Goal: Task Accomplishment & Management: Use online tool/utility

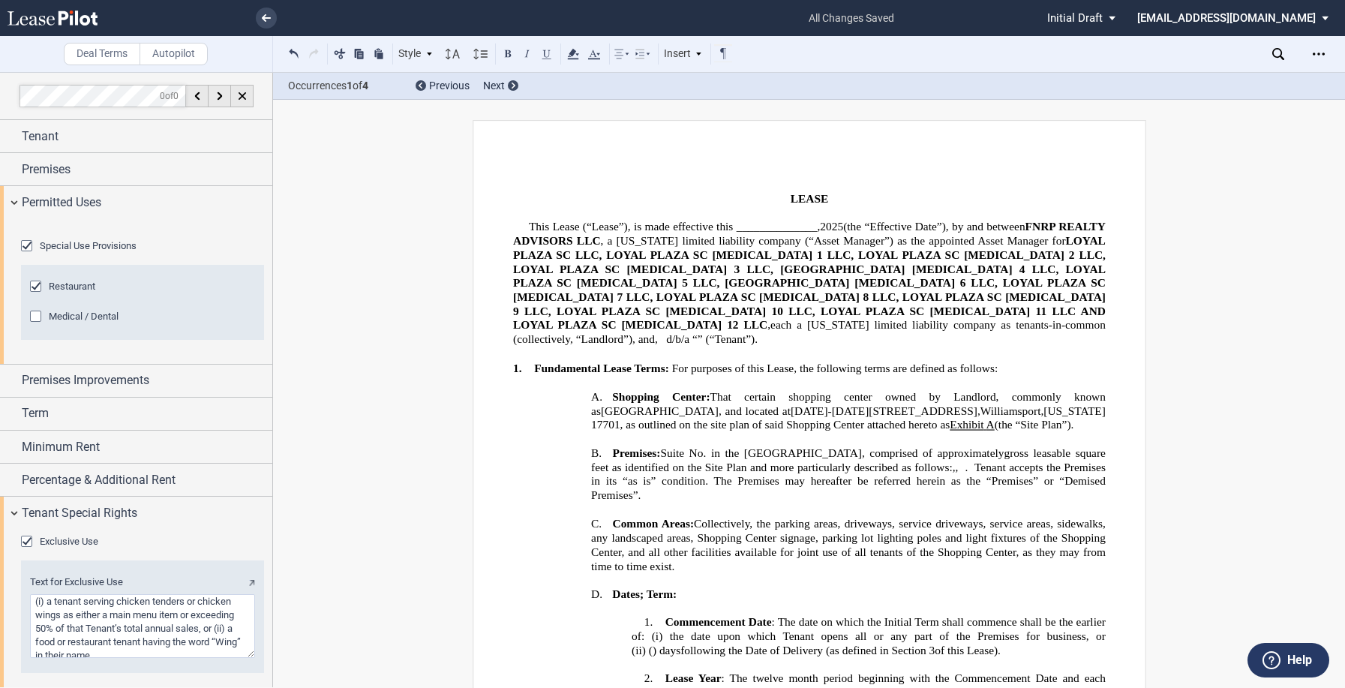
scroll to position [2, 0]
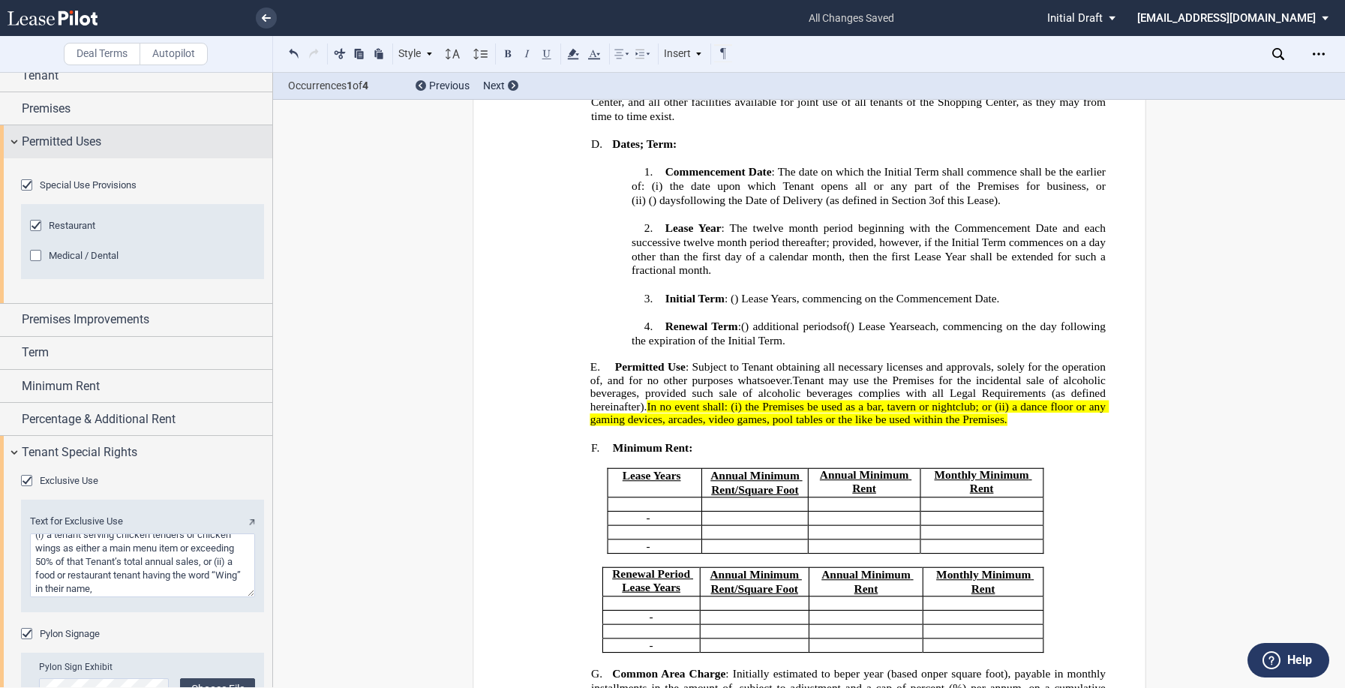
click at [11, 143] on div "Permitted Uses" at bounding box center [136, 141] width 272 height 32
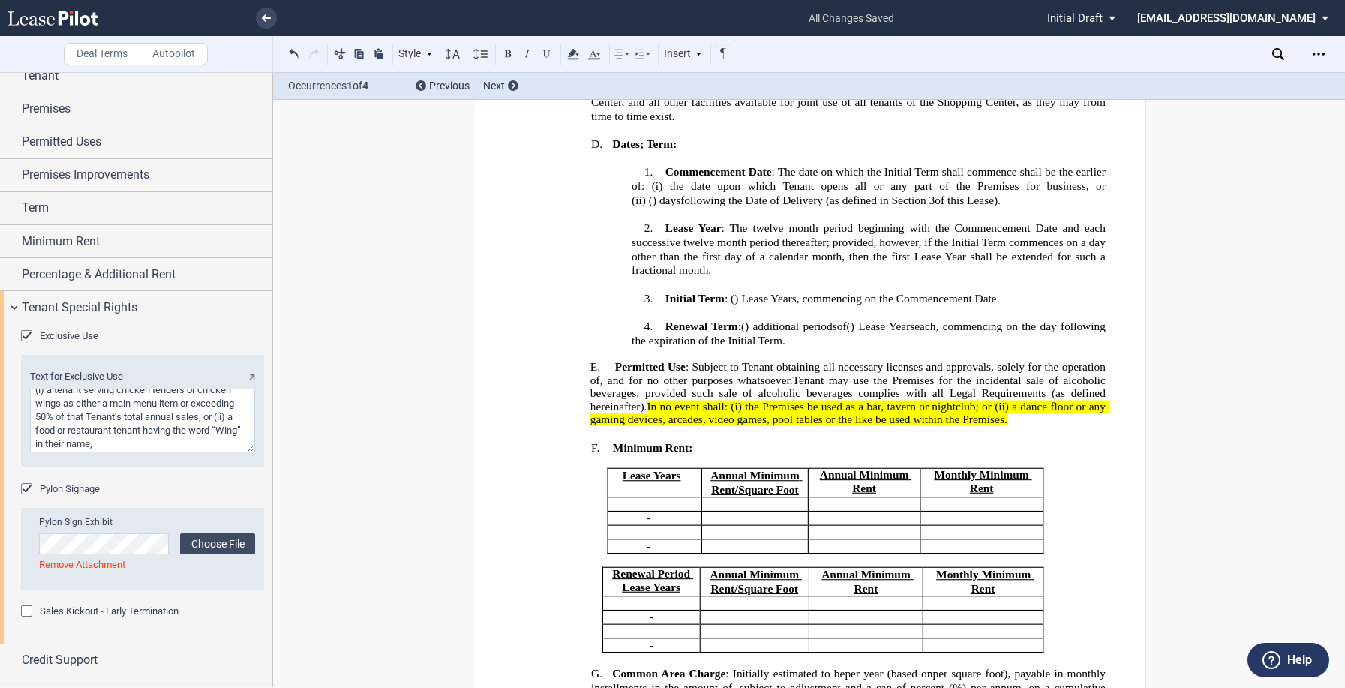
scroll to position [84, 0]
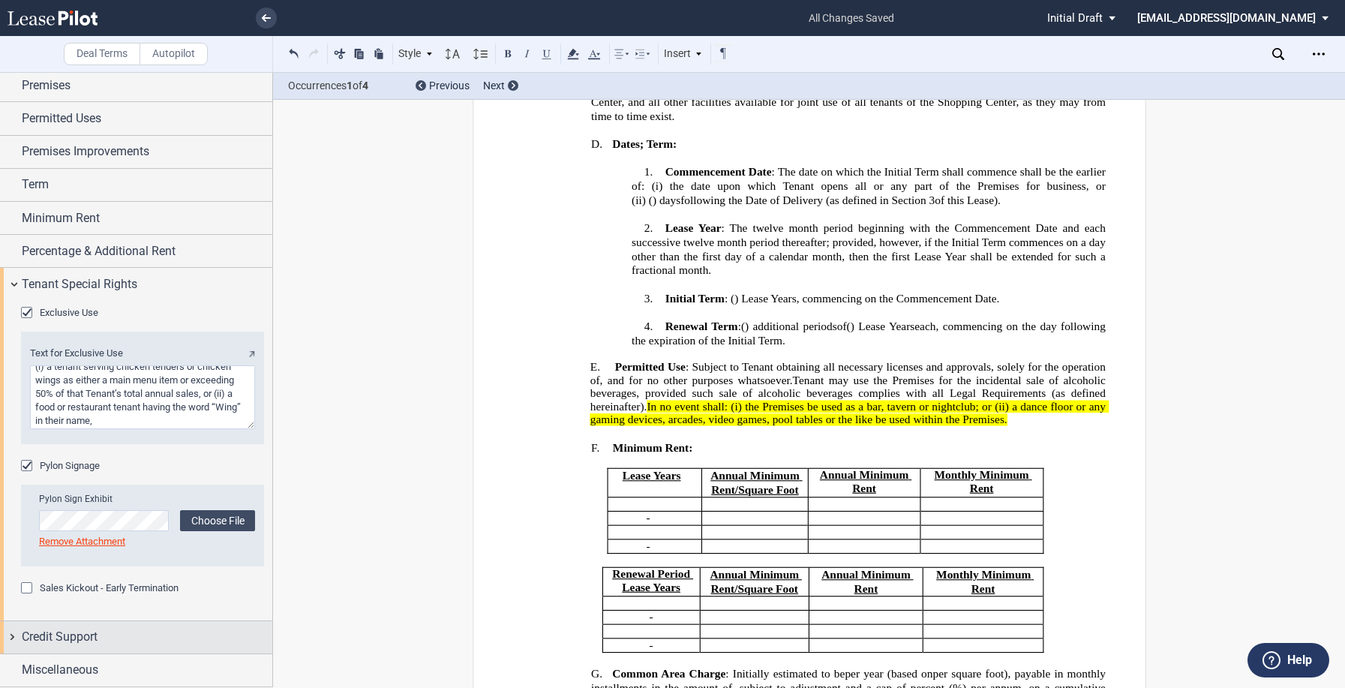
click at [78, 633] on span "Credit Support" at bounding box center [60, 637] width 76 height 18
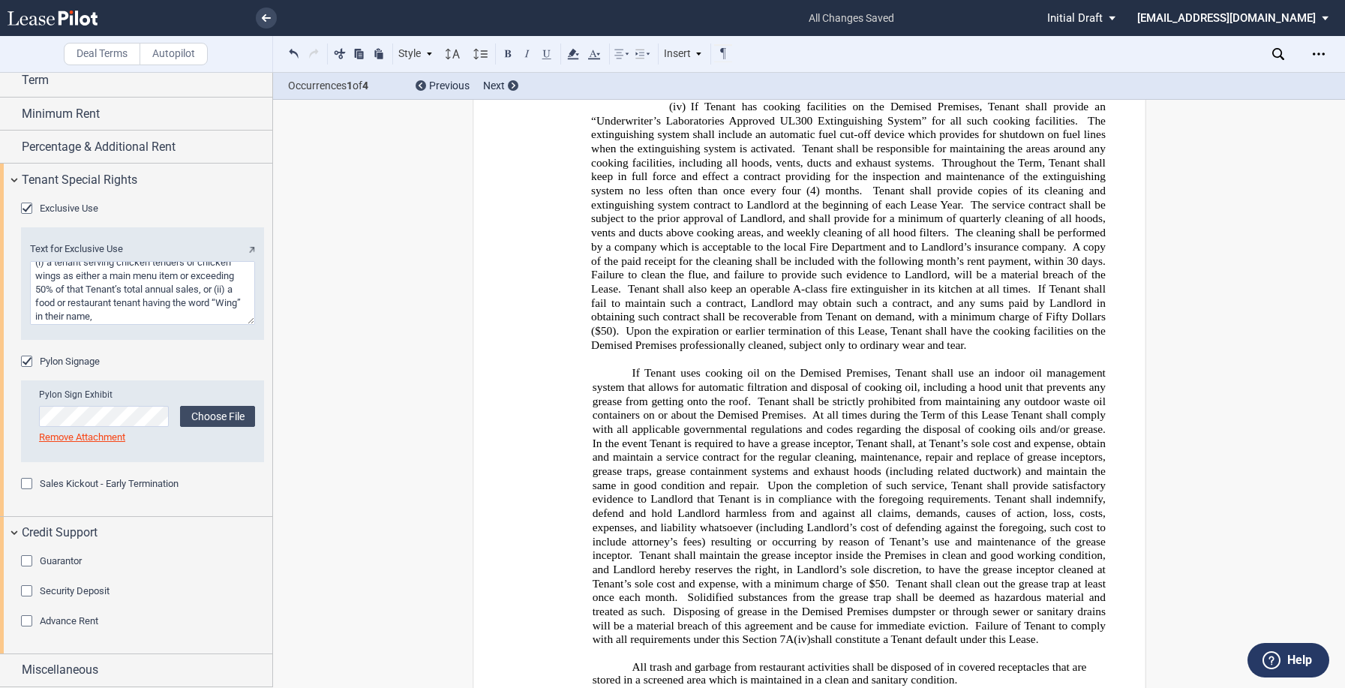
scroll to position [5926, 0]
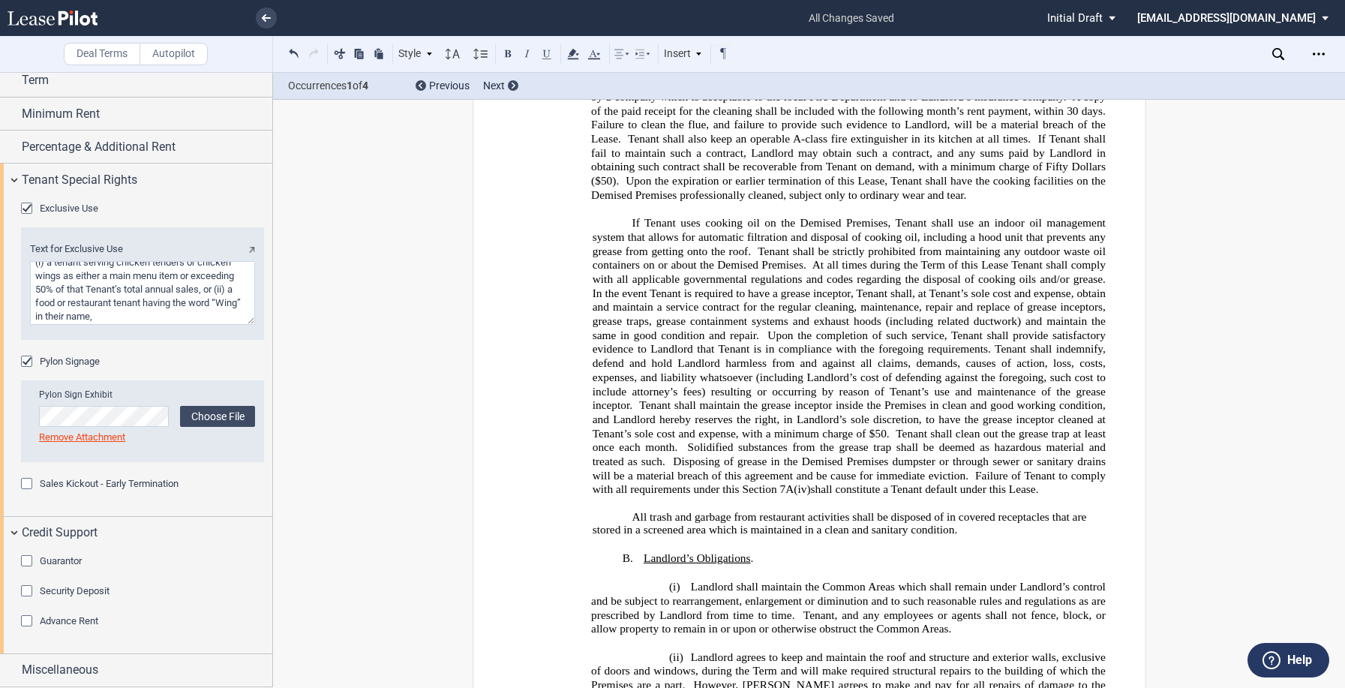
click at [975, 511] on p "All trash and garbage from restaurant activities shall be disposed of in covere…" at bounding box center [848, 524] width 513 height 26
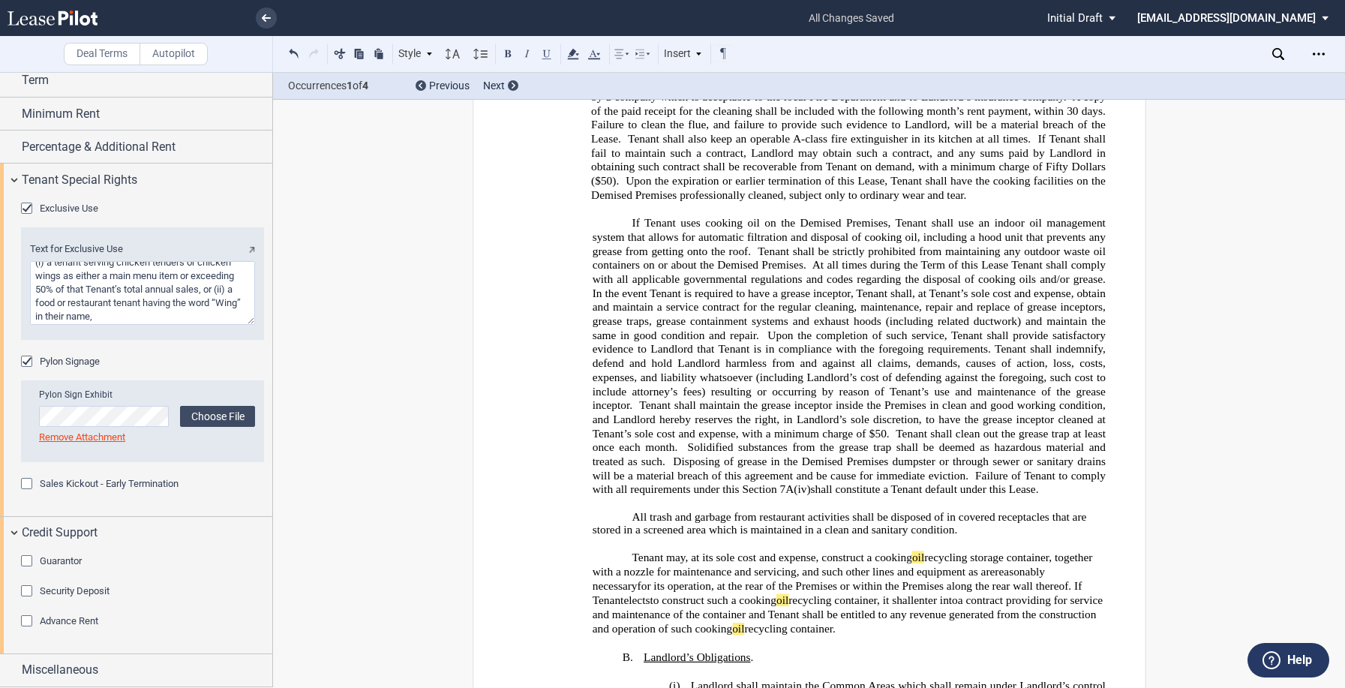
click at [1019, 578] on p "﻿ Tenant may, at its sole cost and expense, construct a cooking oil recycling s…" at bounding box center [848, 594] width 513 height 86
click at [632, 551] on span "Tenant may, at its sole cost and expense, construct a cooking" at bounding box center [772, 557] width 280 height 13
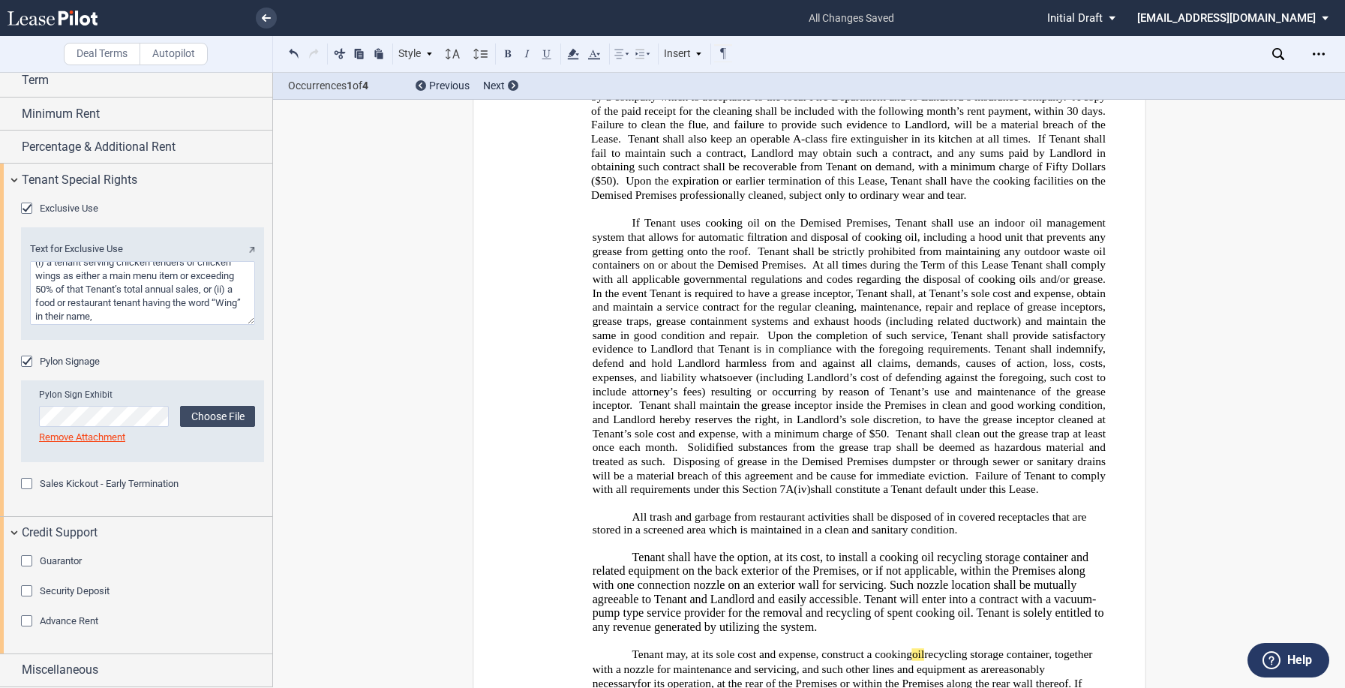
scroll to position [6076, 0]
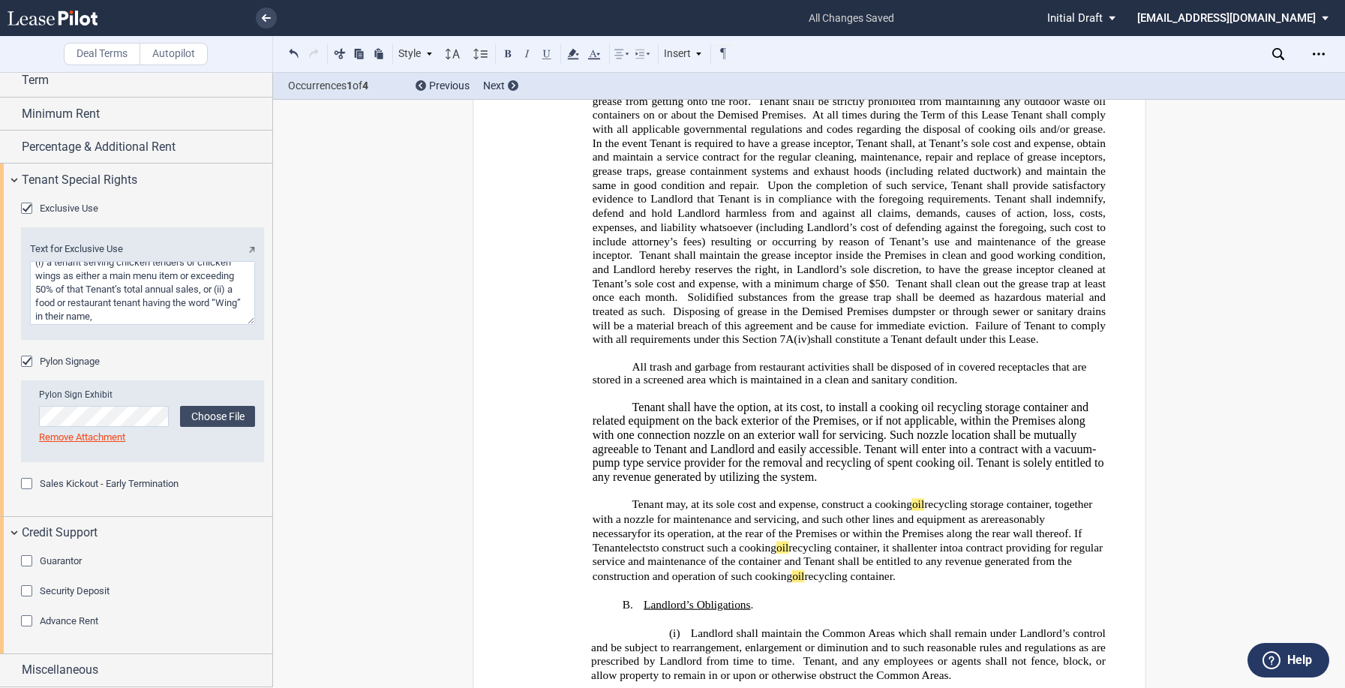
click at [796, 401] on span "Tenant shall have the option, at its cost, to install a cooking oil recycling s…" at bounding box center [849, 442] width 515 height 83
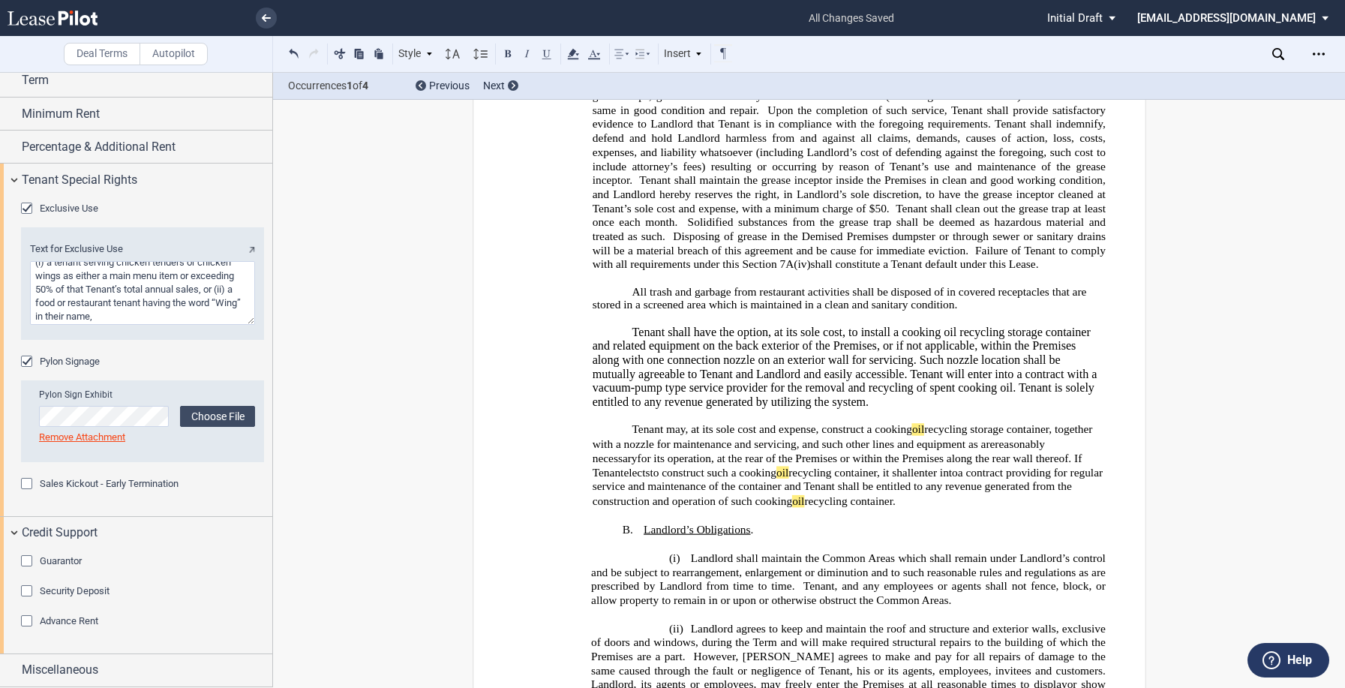
click at [799, 356] on span "Tenant shall have the option, at its sole cost, to install a cooking oil recycl…" at bounding box center [846, 367] width 508 height 83
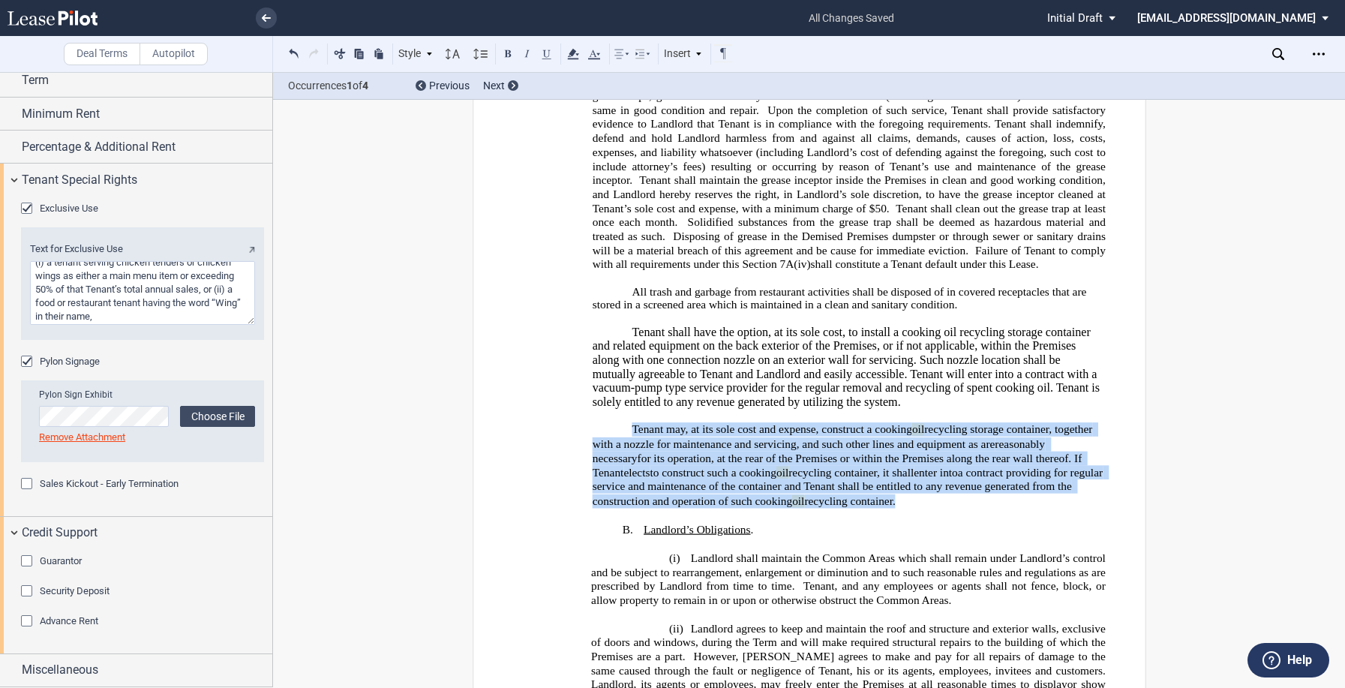
drag, startPoint x: 629, startPoint y: 399, endPoint x: 836, endPoint y: 472, distance: 219.4
click at [836, 472] on span "Tenant may, at its sole cost and expense, construct a cooking oil recycling sto…" at bounding box center [848, 465] width 513 height 83
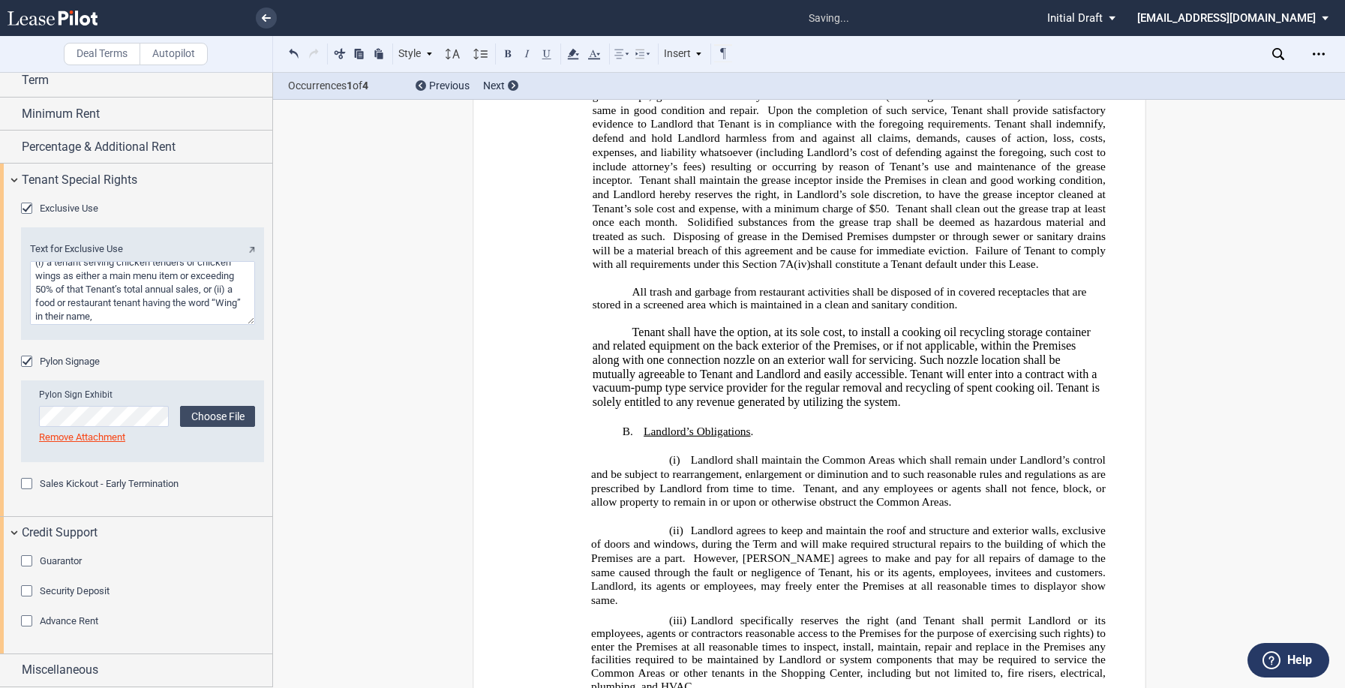
click at [966, 377] on p "Tenant shall have the option, at its sole cost, to install a cooking oil recycl…" at bounding box center [848, 368] width 513 height 84
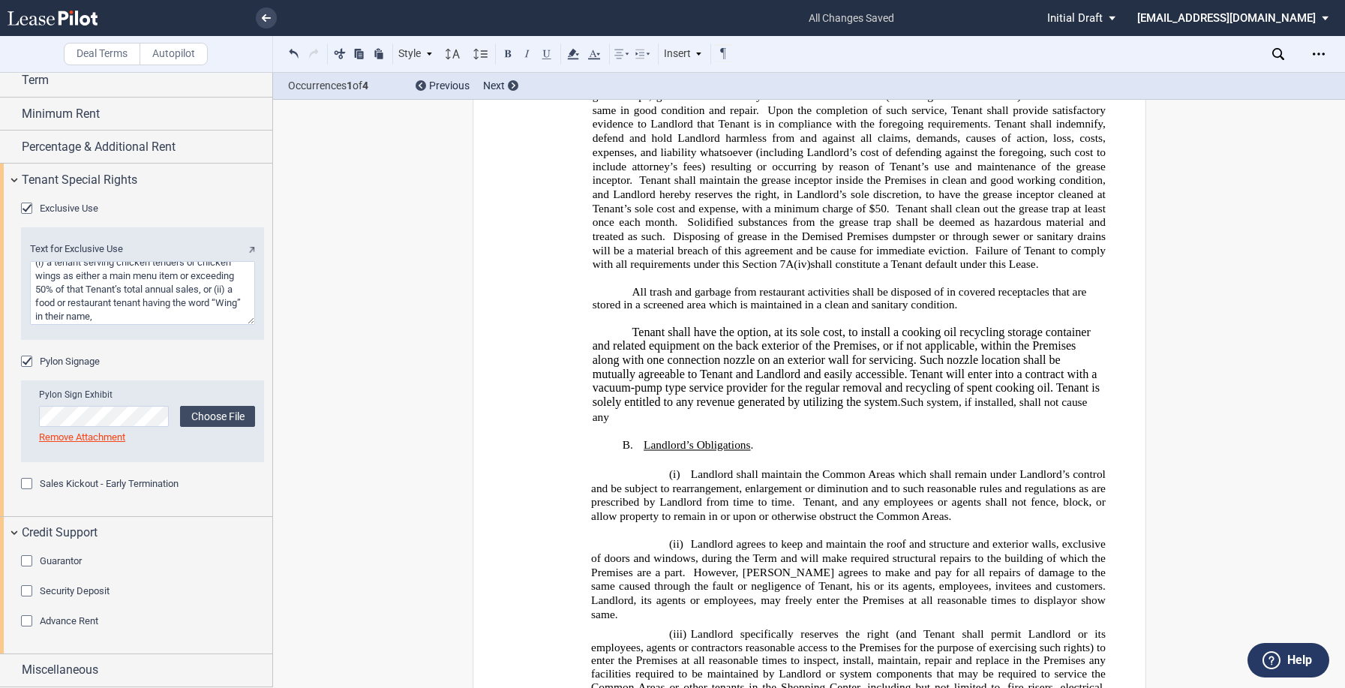
click at [1044, 396] on span "Such system, if installed, shall not cause any" at bounding box center [841, 409] width 498 height 26
click at [790, 393] on p "Tenant shall have the option, at its sole cost, to install a cooking oil recycl…" at bounding box center [848, 375] width 513 height 98
click at [822, 396] on span "Such system, if installed, shall be serviced regularly so as not cause any noxi…" at bounding box center [845, 409] width 507 height 26
drag, startPoint x: 631, startPoint y: 302, endPoint x: 927, endPoint y: 385, distance: 307.6
click at [927, 385] on p "Tenant shall have the option, at its sole cost, to install a cooking oil recycl…" at bounding box center [848, 375] width 513 height 98
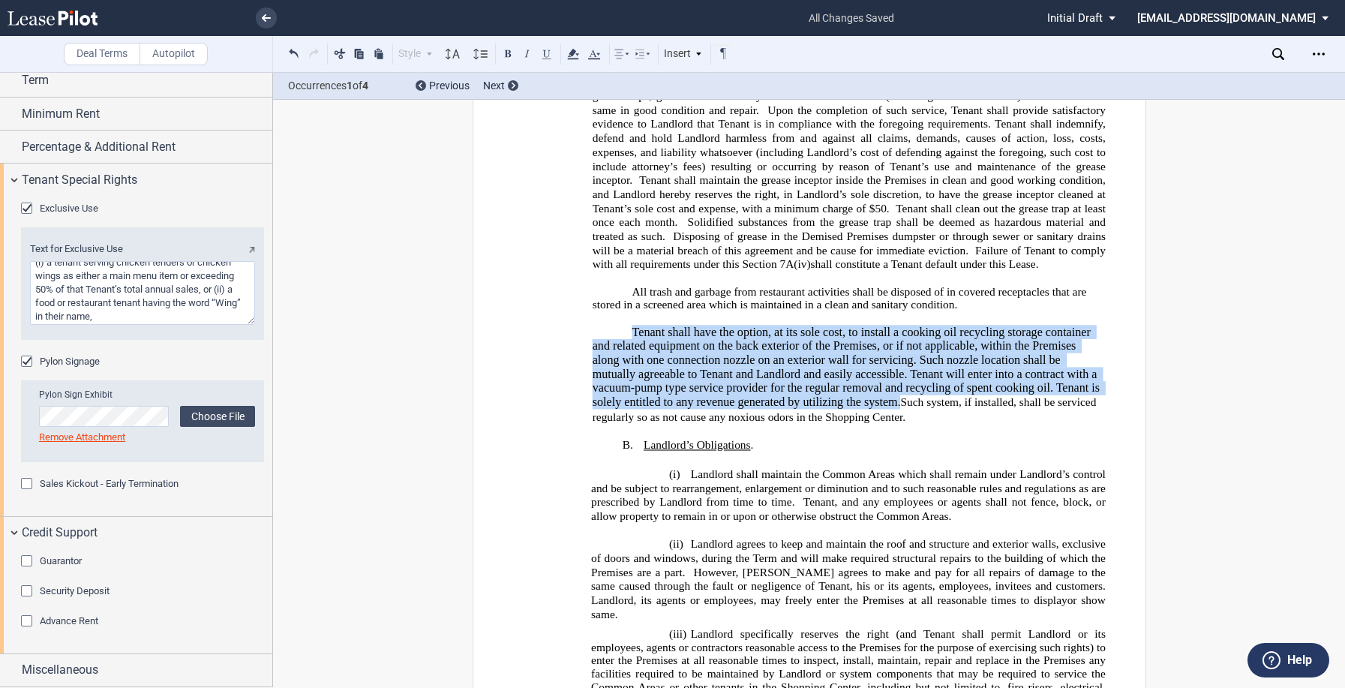
click at [956, 387] on p "Tenant shall have the option, at its sole cost, to install a cooking oil recycl…" at bounding box center [848, 375] width 513 height 98
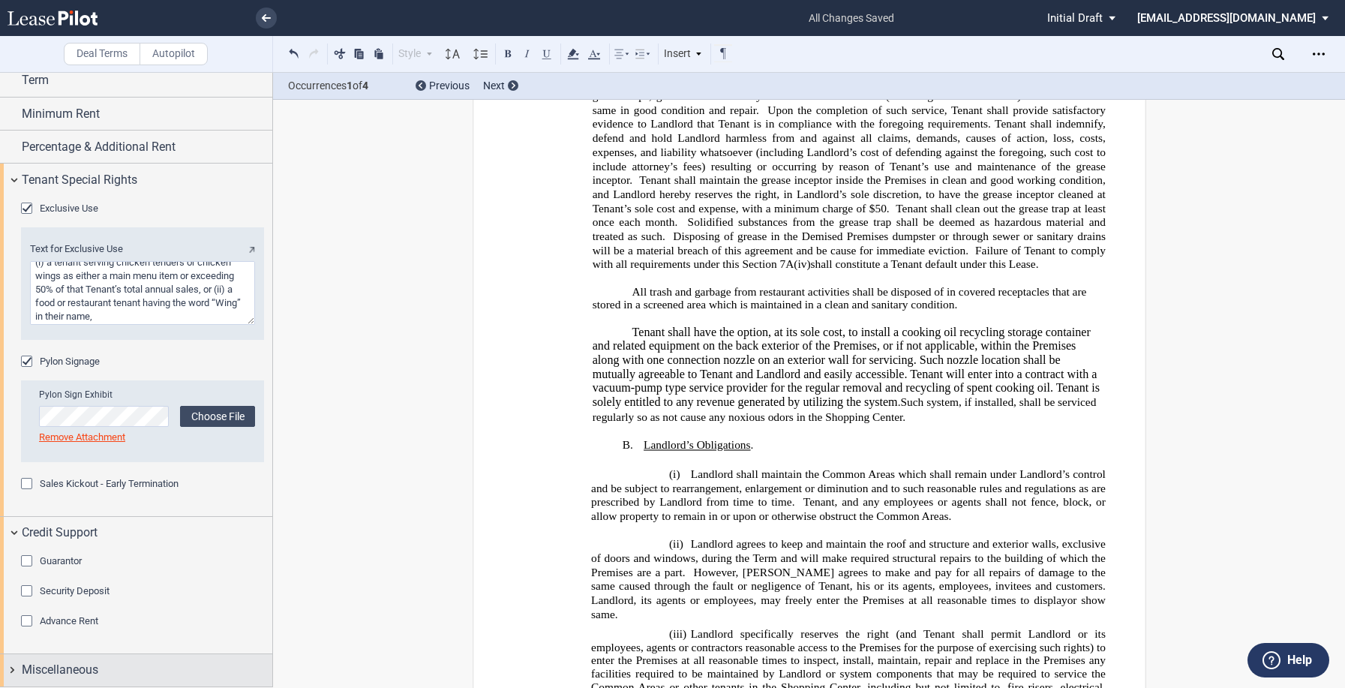
click at [44, 663] on span "Miscellaneous" at bounding box center [60, 670] width 77 height 18
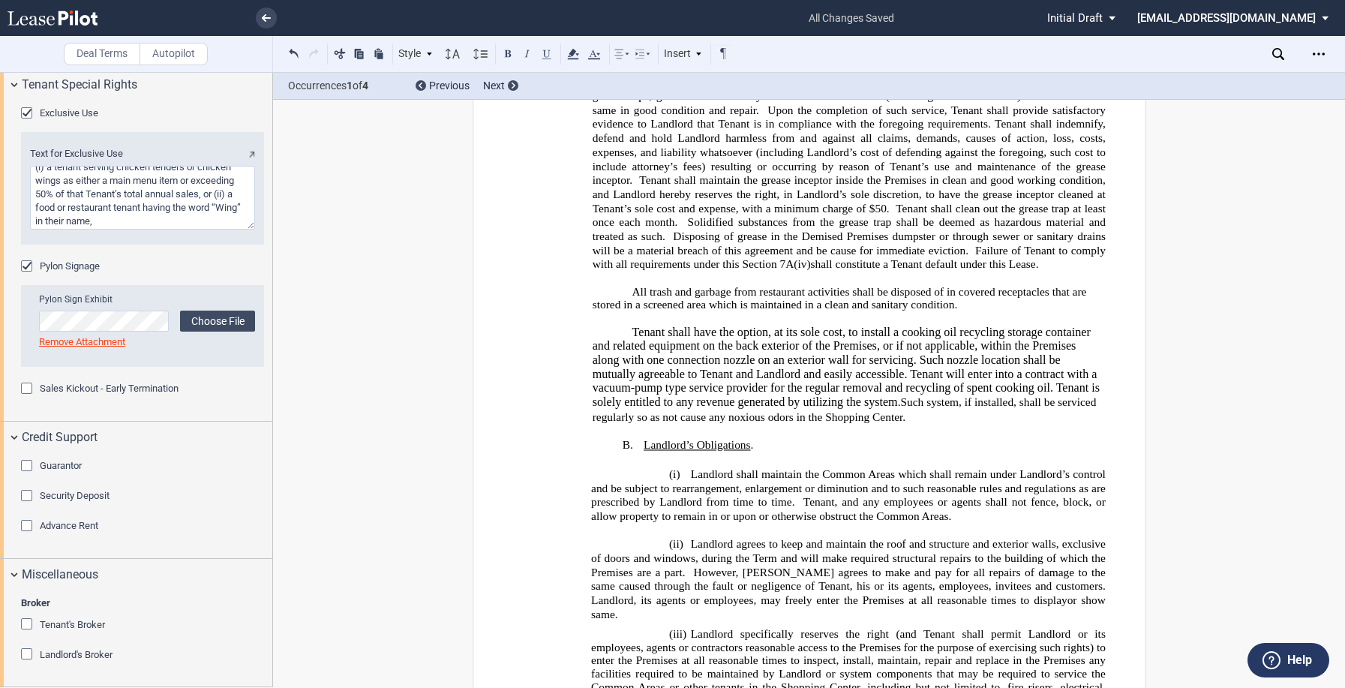
click at [71, 621] on span "Tenant's Broker" at bounding box center [72, 624] width 65 height 11
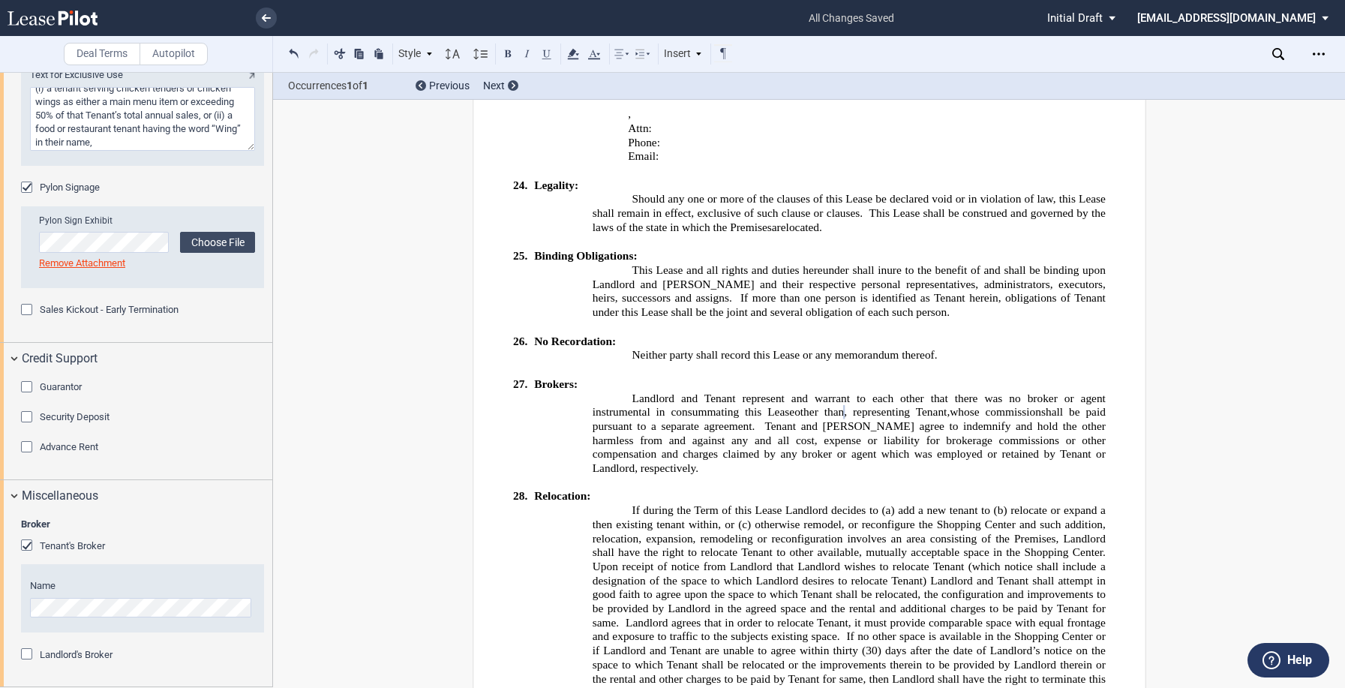
scroll to position [0, 118]
click at [16, 496] on div "Miscellaneous" at bounding box center [136, 496] width 272 height 32
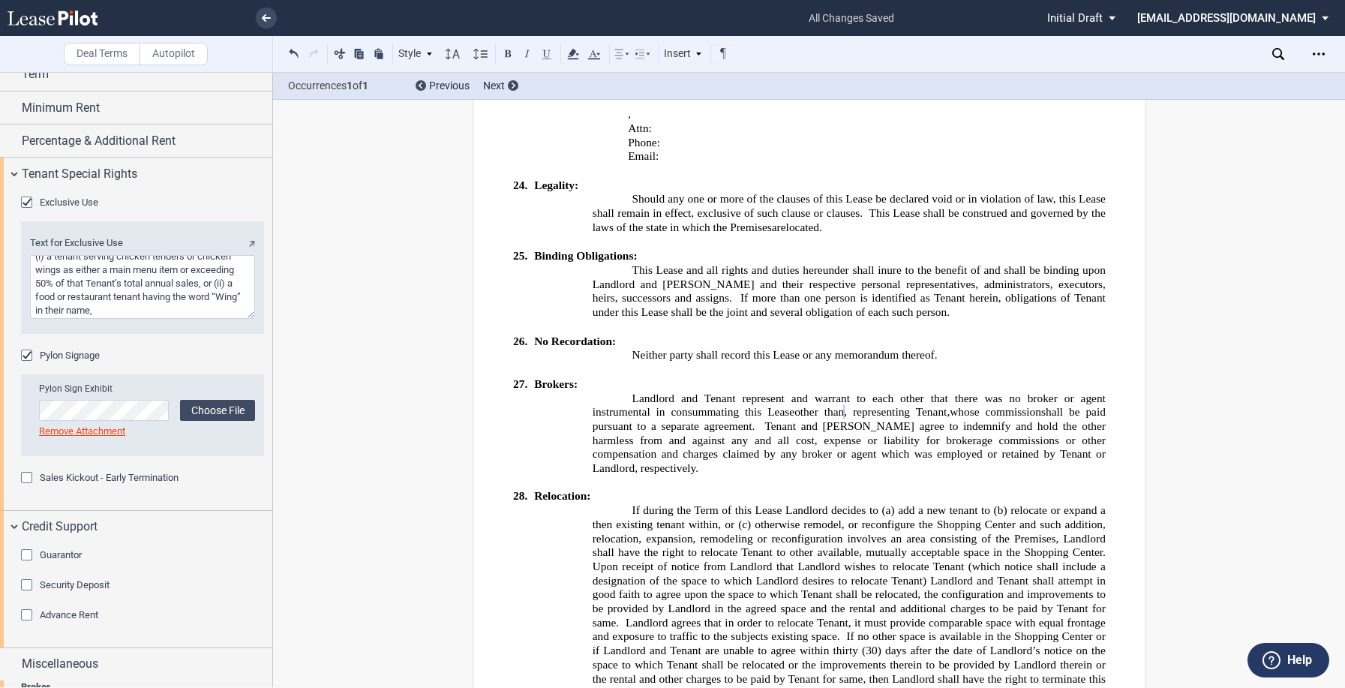
scroll to position [188, 0]
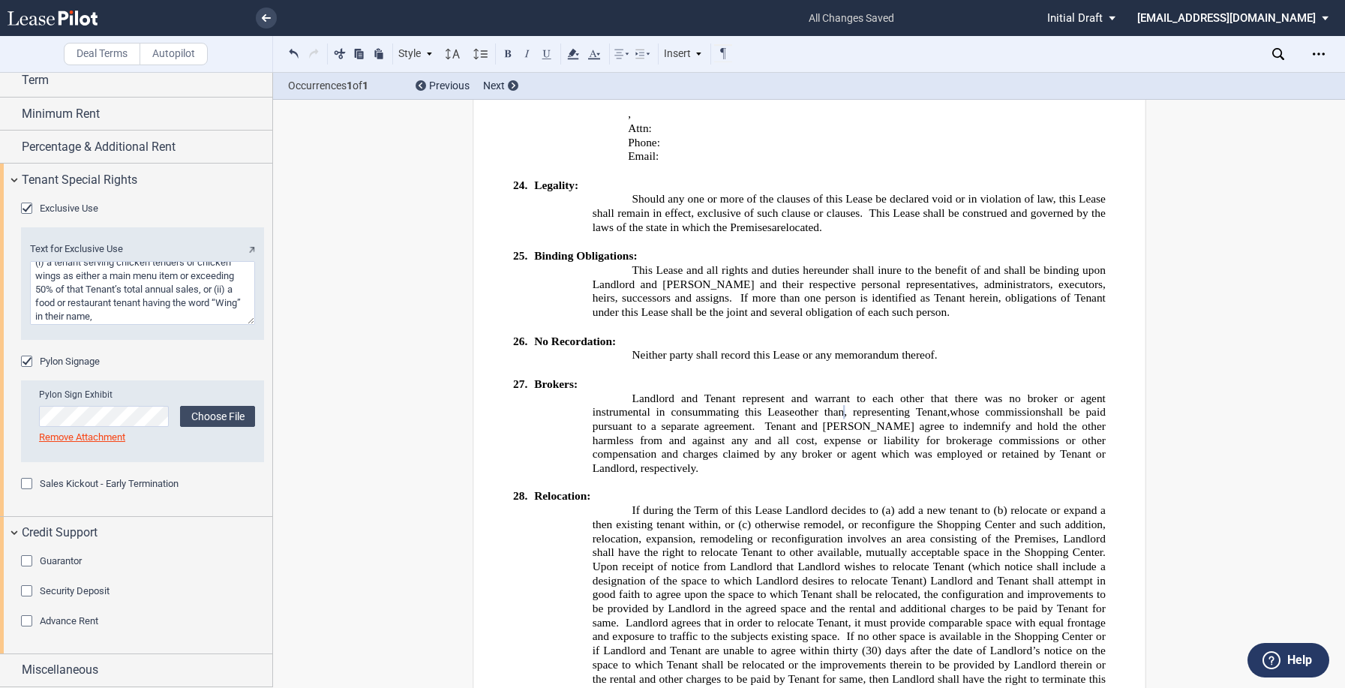
drag, startPoint x: 1322, startPoint y: 51, endPoint x: 1331, endPoint y: 56, distance: 10.1
click at [1322, 51] on icon "Open Lease options menu" at bounding box center [1319, 54] width 12 height 12
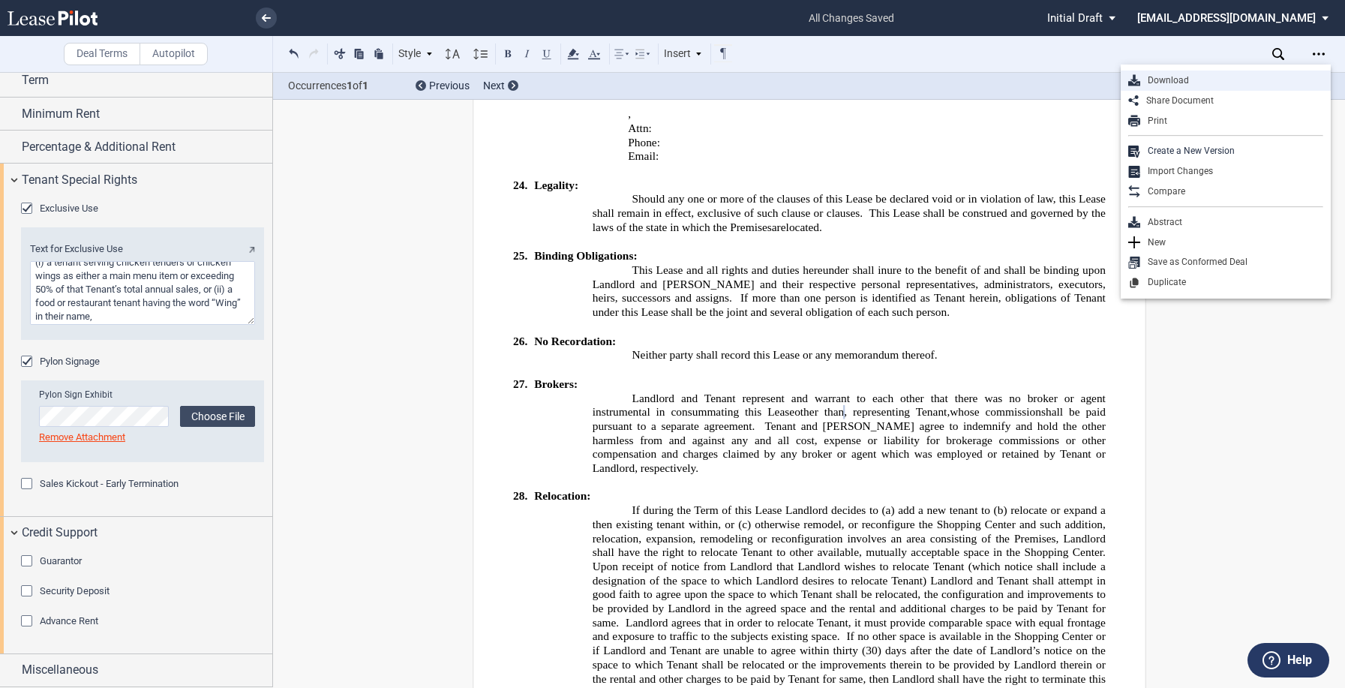
click at [1220, 80] on div "Download" at bounding box center [1231, 80] width 183 height 13
